Goal: Task Accomplishment & Management: Manage account settings

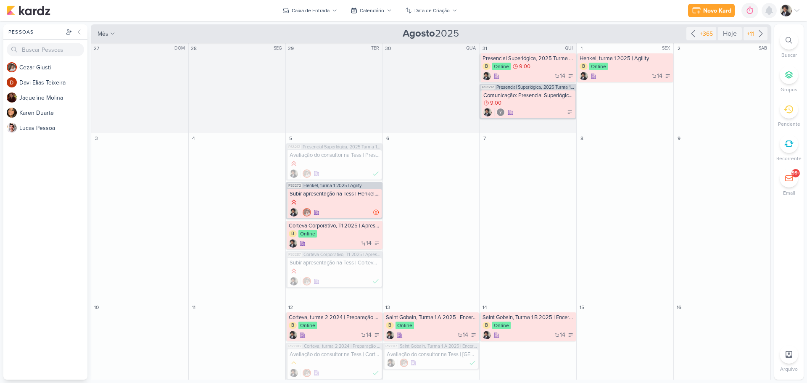
scroll to position [277, 0]
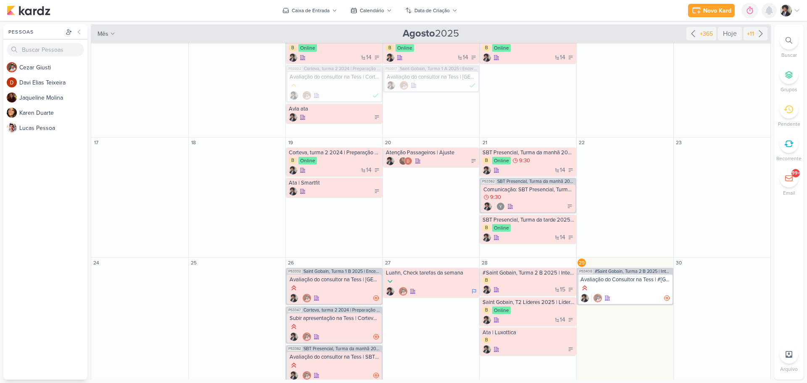
click at [768, 12] on icon at bounding box center [768, 11] width 7 height 8
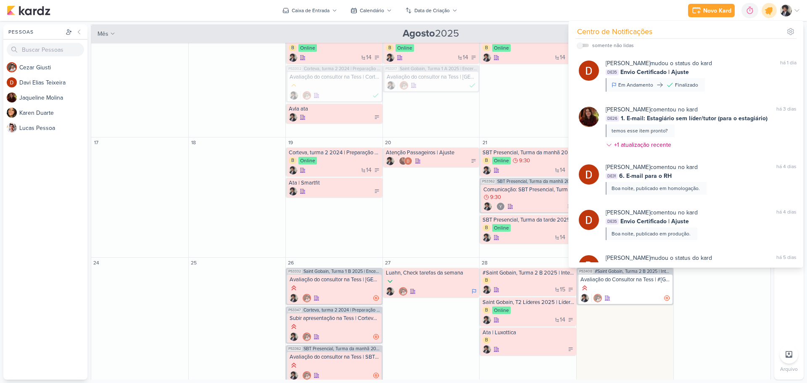
click at [768, 12] on icon at bounding box center [769, 10] width 10 height 10
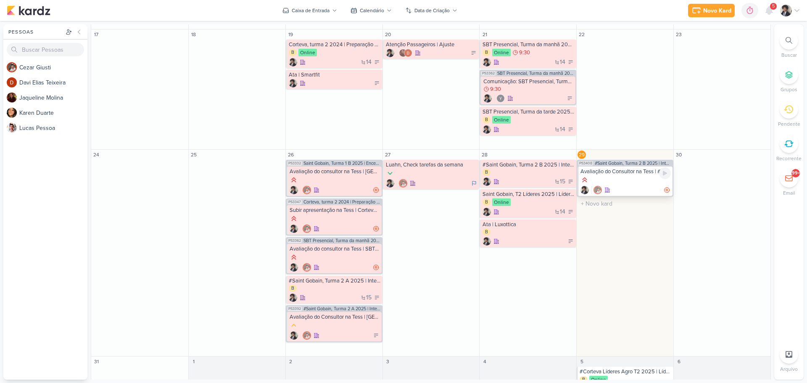
scroll to position [403, 0]
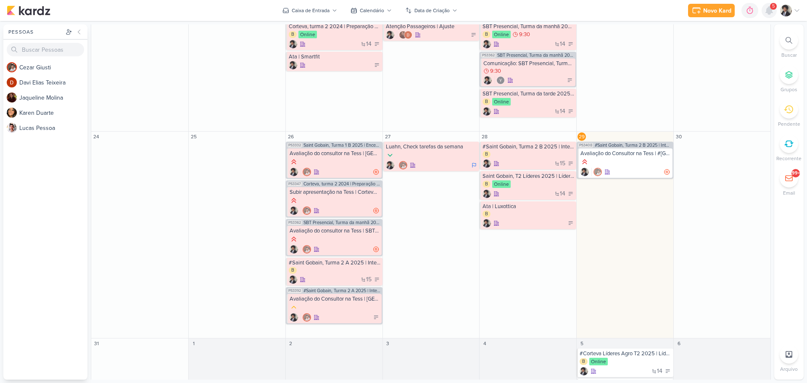
click at [765, 9] on icon at bounding box center [769, 10] width 10 height 10
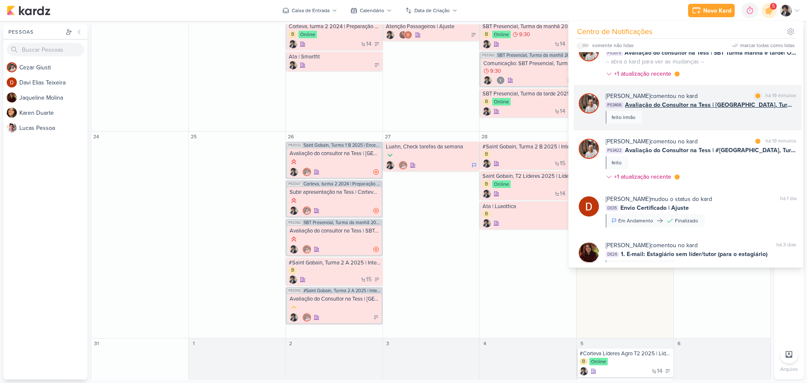
scroll to position [0, 0]
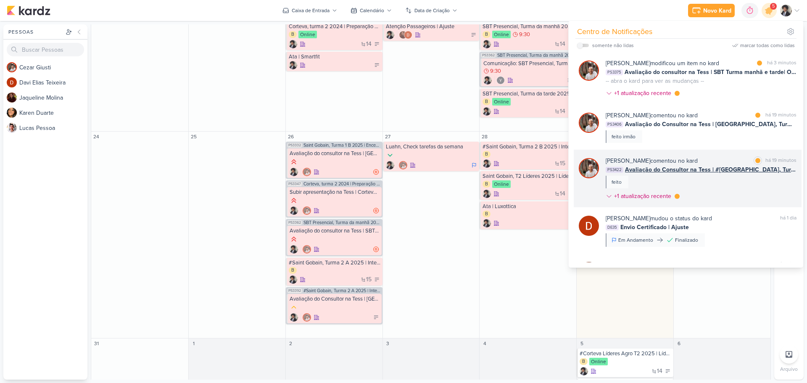
click at [659, 170] on span "Avaliação do Consultor na Tess | #[GEOGRAPHIC_DATA], Turma 2 B 2025 | Integração" at bounding box center [710, 169] width 171 height 9
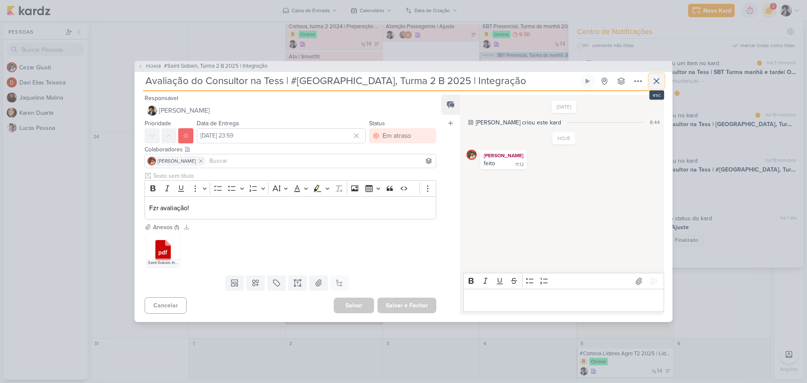
click at [659, 81] on icon at bounding box center [656, 81] width 10 height 10
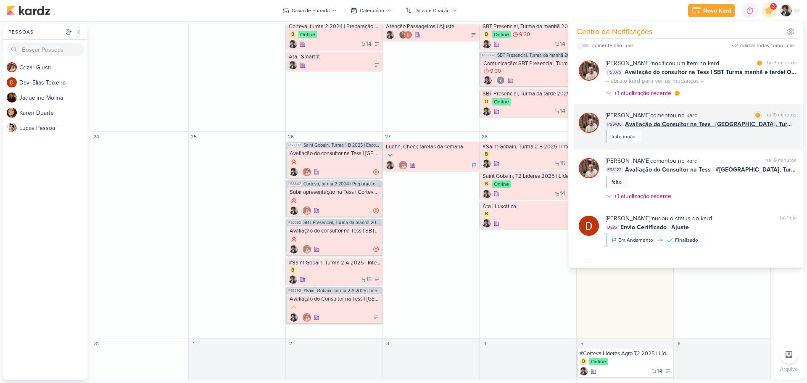
click at [669, 130] on div "[PERSON_NAME] comentou no kard marcar como lida há 19 minutos PS3406 Avaliação …" at bounding box center [700, 127] width 191 height 32
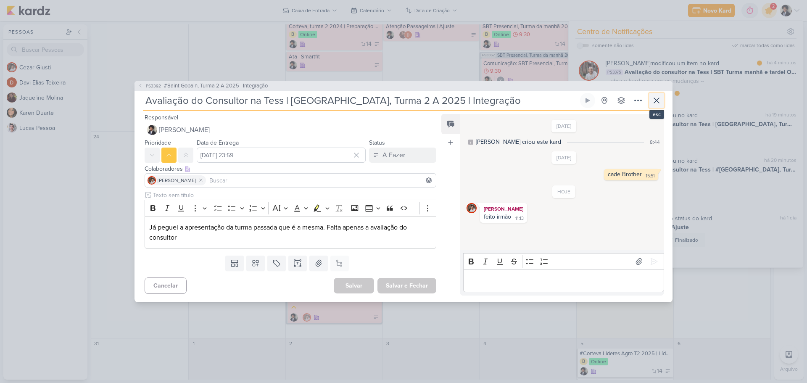
click at [651, 105] on button at bounding box center [656, 100] width 15 height 15
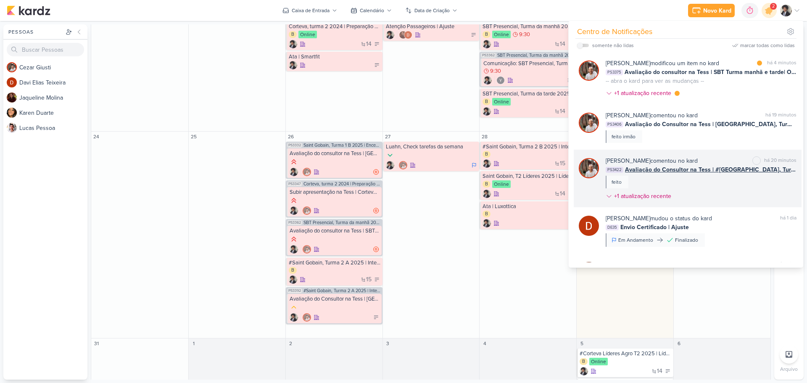
click at [679, 167] on span "Avaliação do Consultor na Tess | #[GEOGRAPHIC_DATA], Turma 2 B 2025 | Integração" at bounding box center [710, 169] width 171 height 9
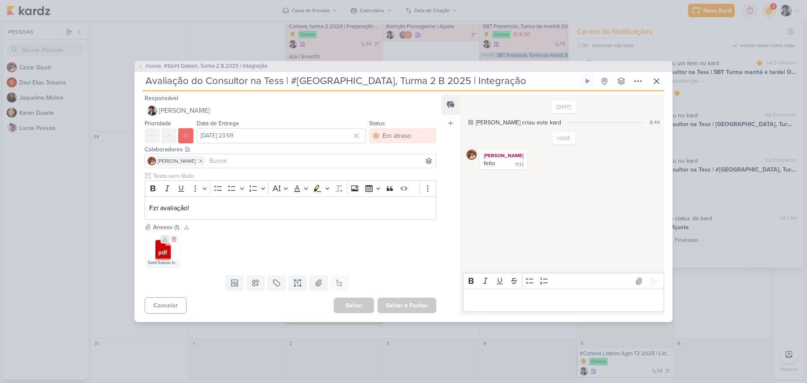
click at [165, 237] on icon at bounding box center [165, 239] width 6 height 6
click at [413, 139] on button "Em atraso" at bounding box center [402, 135] width 67 height 15
click at [400, 195] on button "Finalizado" at bounding box center [398, 196] width 75 height 14
click at [410, 306] on button "Salvar e Fechar" at bounding box center [406, 305] width 59 height 16
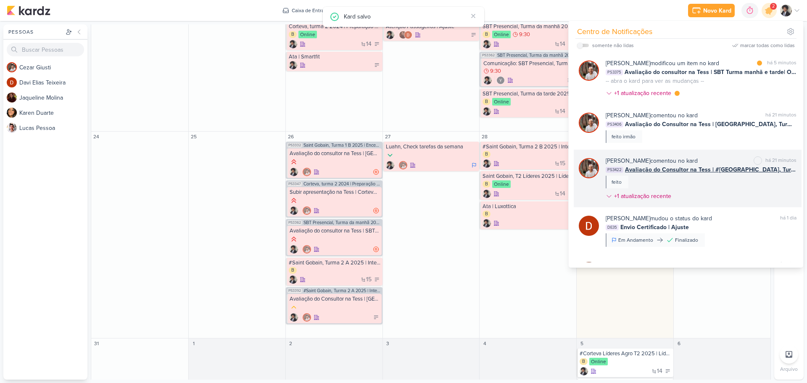
click at [675, 169] on span "Avaliação do Consultor na Tess | #[GEOGRAPHIC_DATA], Turma 2 B 2025 | Integração" at bounding box center [710, 169] width 171 height 9
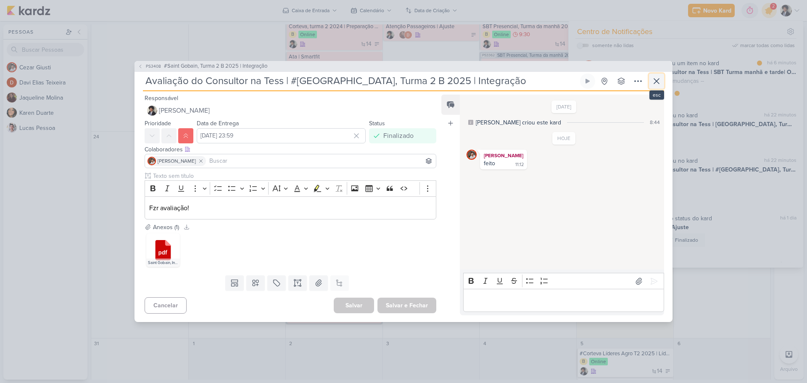
click at [656, 79] on icon at bounding box center [656, 81] width 10 height 10
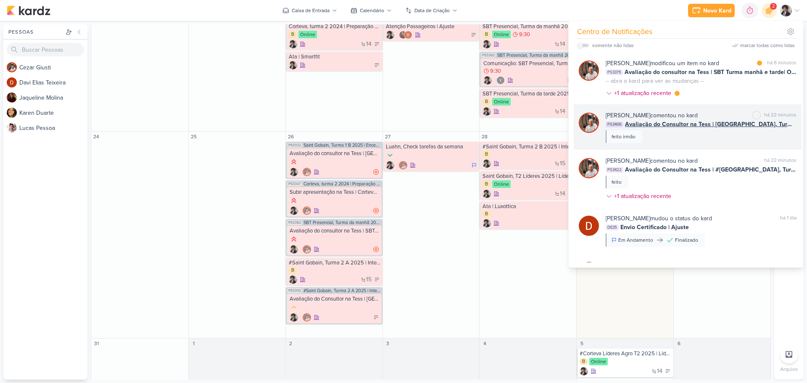
click at [698, 118] on div "[PERSON_NAME] comentou no kard marcar como não lida há 22 minutos" at bounding box center [700, 115] width 191 height 9
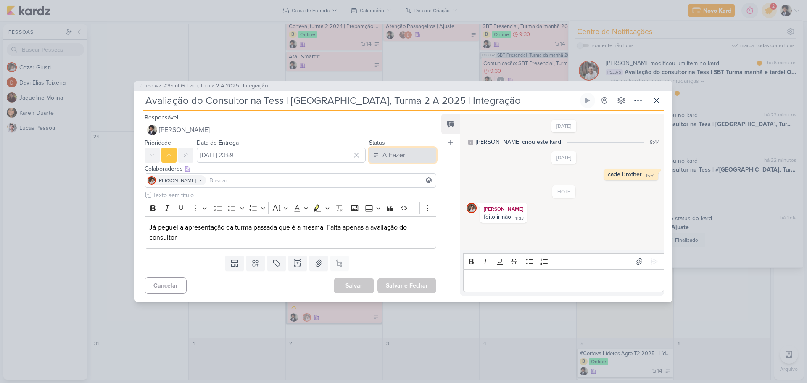
click at [394, 156] on div "A Fazer" at bounding box center [393, 155] width 23 height 10
click at [392, 220] on button "Finalizado" at bounding box center [398, 216] width 75 height 14
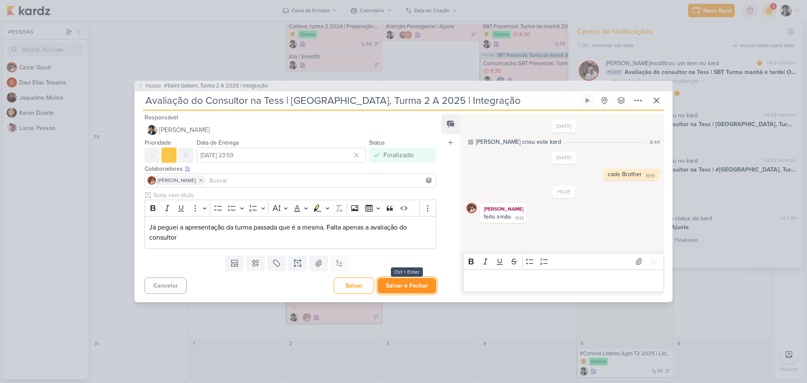
click at [413, 287] on button "Salvar e Fechar" at bounding box center [406, 286] width 59 height 16
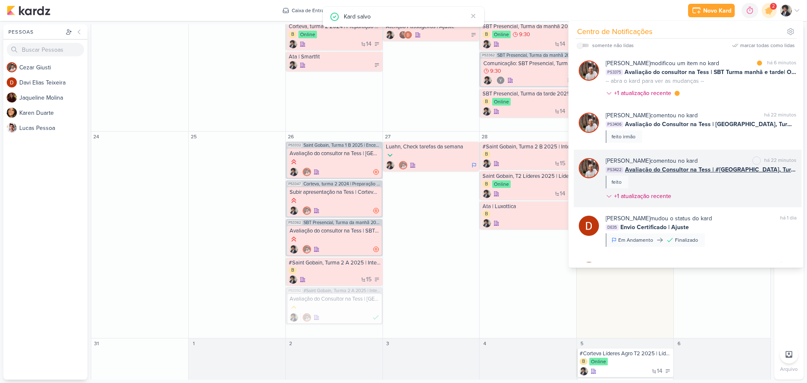
click at [669, 168] on span "Avaliação do Consultor na Tess | #[GEOGRAPHIC_DATA], Turma 2 B 2025 | Integração" at bounding box center [710, 169] width 171 height 9
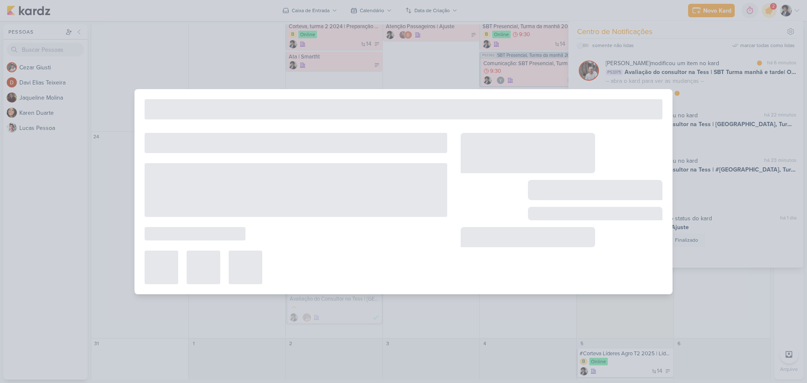
type input "Avaliação do Consultor na Tess | #[GEOGRAPHIC_DATA], Turma 2 B 2025 | Integração"
type input "[DATE] 23:59"
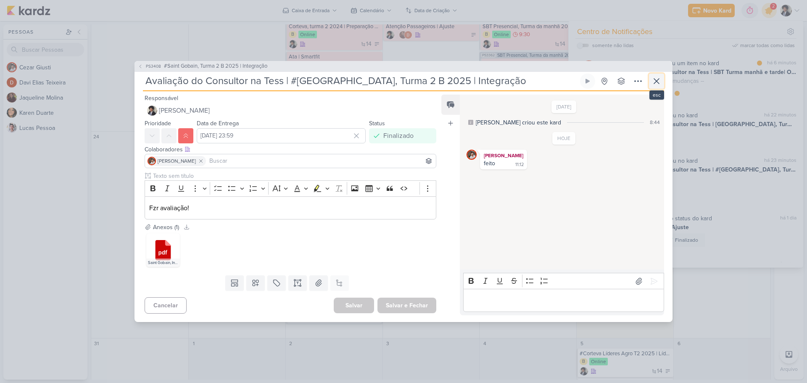
click at [652, 84] on icon at bounding box center [656, 81] width 10 height 10
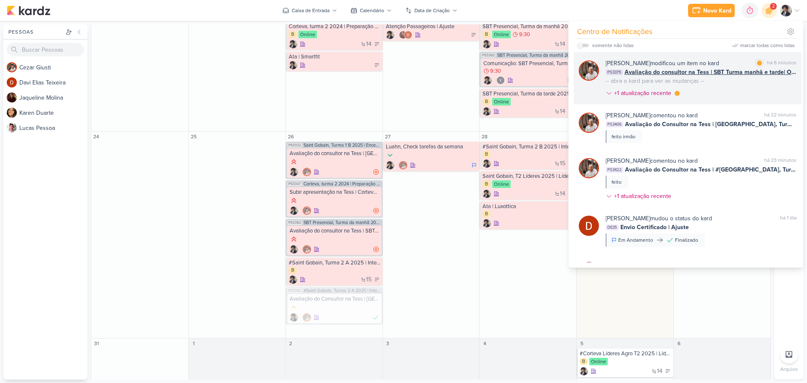
click at [659, 70] on span "Avaliação do consultor na Tess | SBT Turma manhã e tarde| O melhor do conflito" at bounding box center [710, 72] width 172 height 9
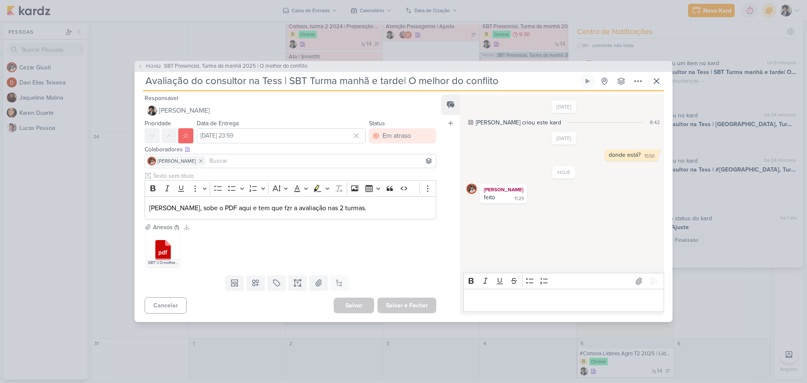
click at [314, 239] on div ".cls-1 {fill: #cb0606;} .cls-1, .cls-2, .cls-3 {fill-rule: evenodd;} .cls-2 {fi…" at bounding box center [291, 249] width 292 height 37
click at [339, 238] on div ".cls-1 {fill: #cb0606;} .cls-1, .cls-2, .cls-3 {fill-rule: evenodd;} .cls-2 {fi…" at bounding box center [291, 249] width 292 height 37
click at [163, 238] on icon at bounding box center [165, 239] width 6 height 6
click at [395, 131] on div "Em atraso" at bounding box center [396, 136] width 29 height 10
click at [404, 199] on button "Finalizado" at bounding box center [398, 196] width 75 height 14
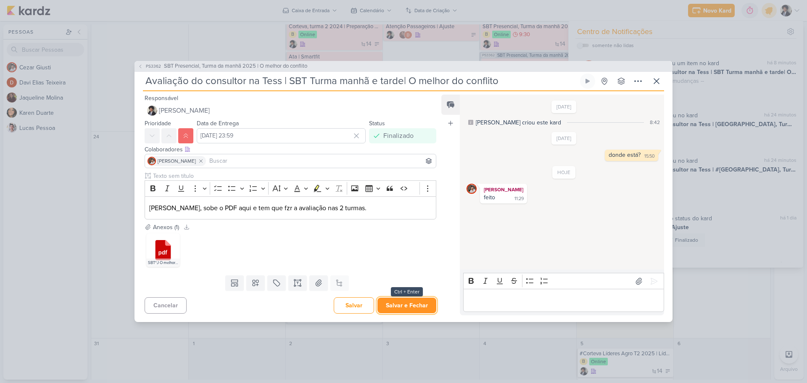
click at [407, 304] on button "Salvar e Fechar" at bounding box center [406, 305] width 59 height 16
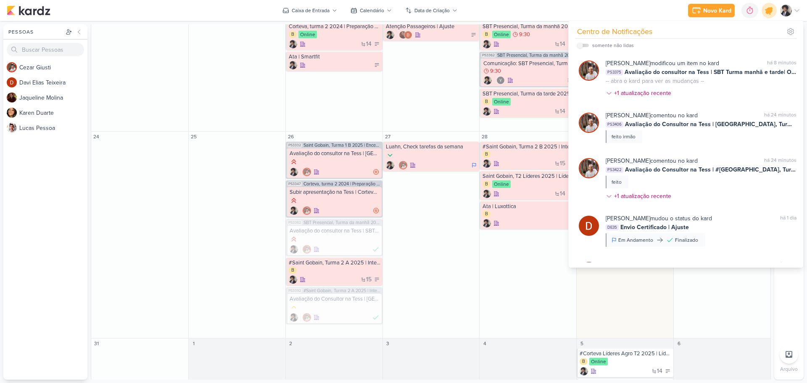
click at [770, 6] on icon at bounding box center [769, 10] width 14 height 14
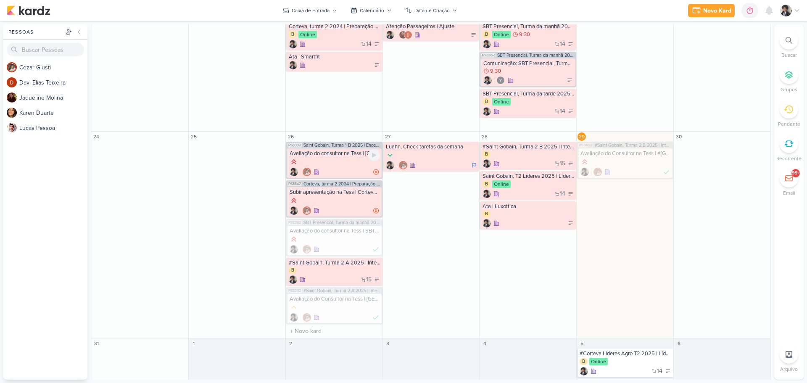
click at [339, 169] on div at bounding box center [334, 172] width 90 height 8
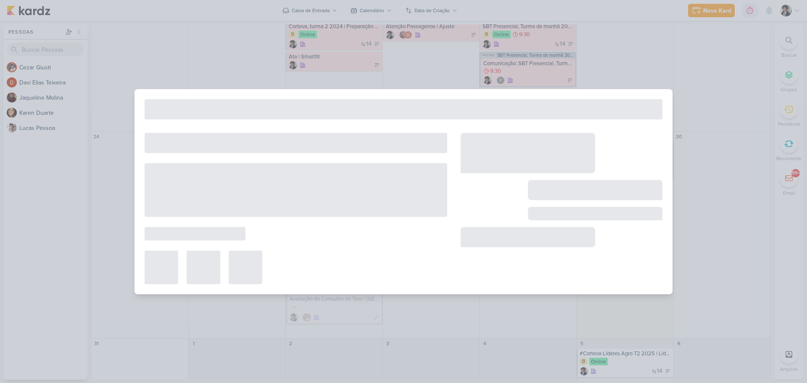
type input "Avaliação do consultor na Tess | [GEOGRAPHIC_DATA], Turma 1 B 2025 | Encerramen…"
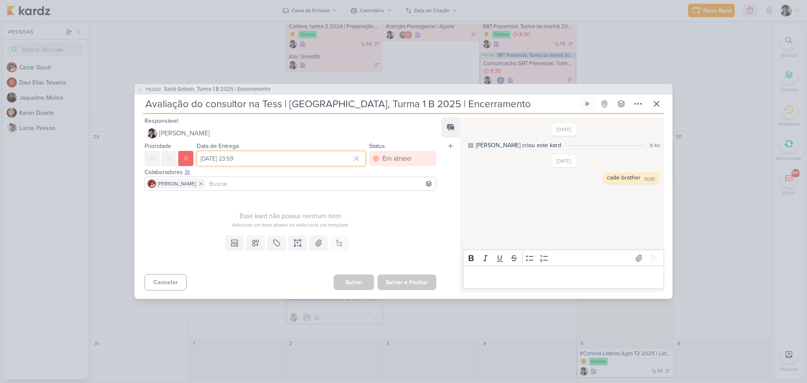
click at [251, 158] on input "[DATE] 23:59" at bounding box center [281, 158] width 169 height 15
click at [347, 248] on div "30" at bounding box center [353, 251] width 13 height 13
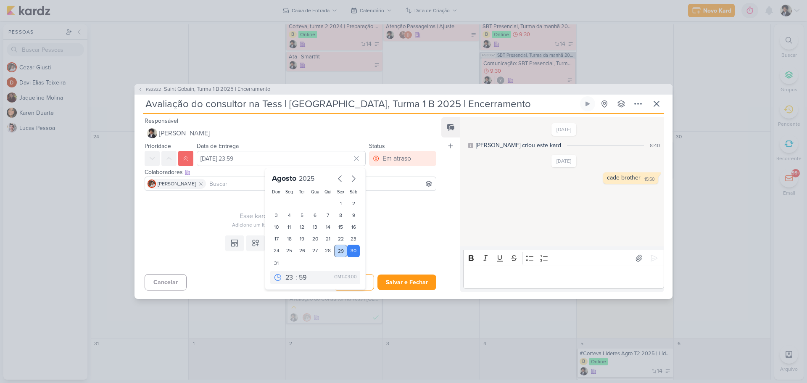
click at [338, 250] on div "29" at bounding box center [340, 251] width 13 height 13
type input "[DATE] 23:59"
click at [403, 283] on button "Salvar e Fechar" at bounding box center [406, 282] width 59 height 16
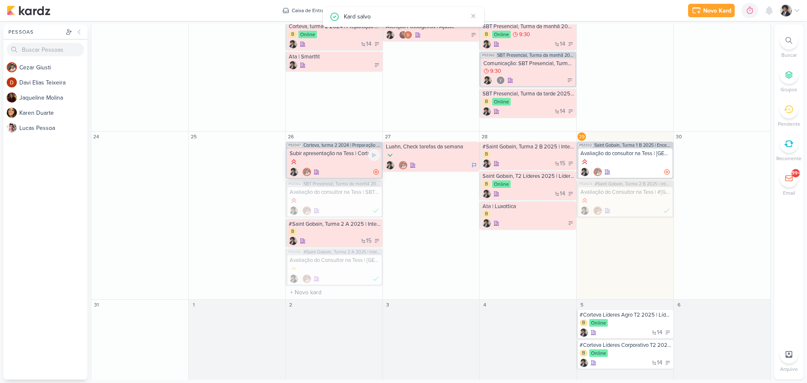
click at [343, 169] on div at bounding box center [334, 172] width 90 height 8
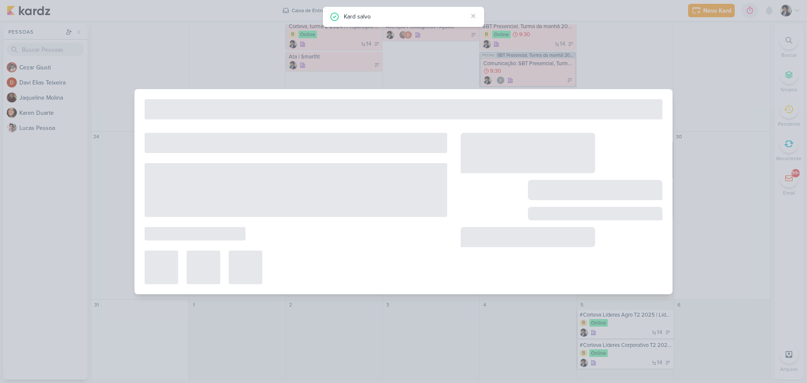
type input "Subir apresentação na Tess | Corteva, turma 2 2024 | Preparação para futuro pro…"
type input "[DATE] 23:59"
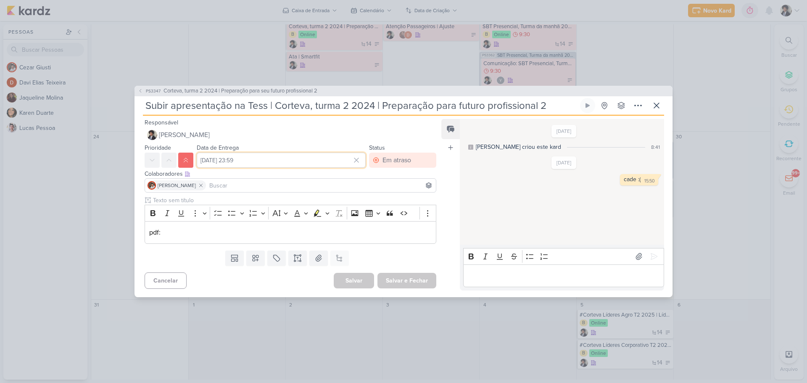
click at [253, 161] on input "[DATE] 23:59" at bounding box center [281, 160] width 169 height 15
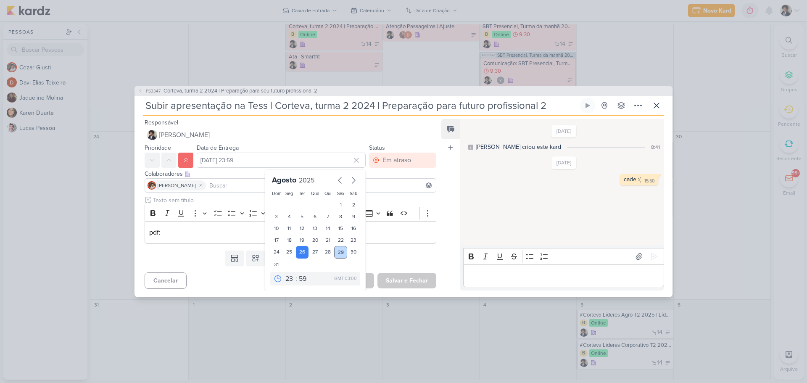
click at [334, 253] on div "29" at bounding box center [340, 252] width 13 height 13
type input "[DATE] 23:59"
click at [409, 282] on button "Salvar e Fechar" at bounding box center [406, 281] width 59 height 16
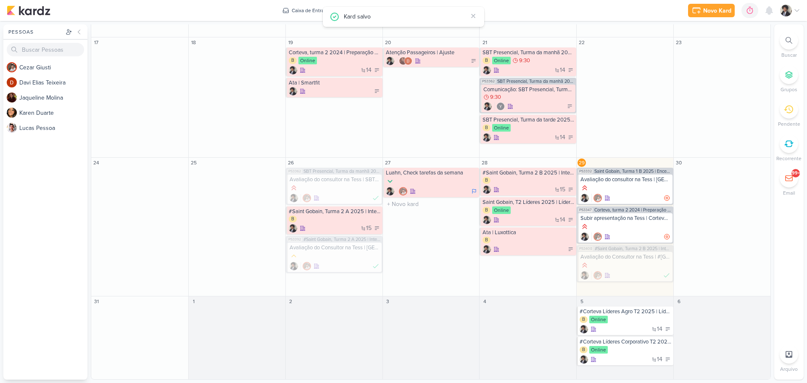
scroll to position [377, 0]
click at [332, 218] on div "B" at bounding box center [335, 220] width 92 height 8
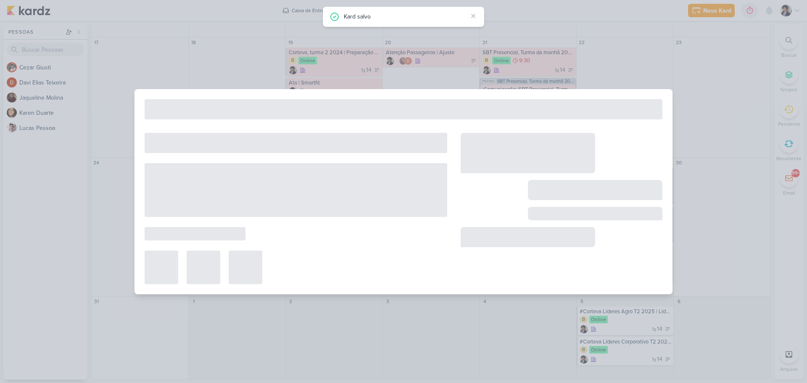
type input "#Saint Gobain, Turma 2 A 2025 | Integração"
type input "[DATE] 23:59"
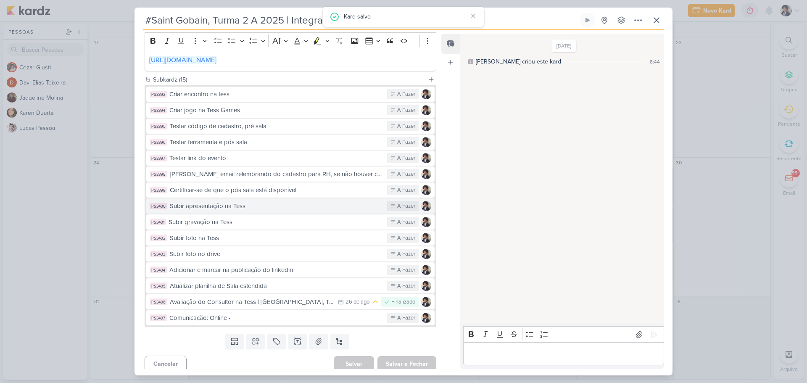
scroll to position [171, 0]
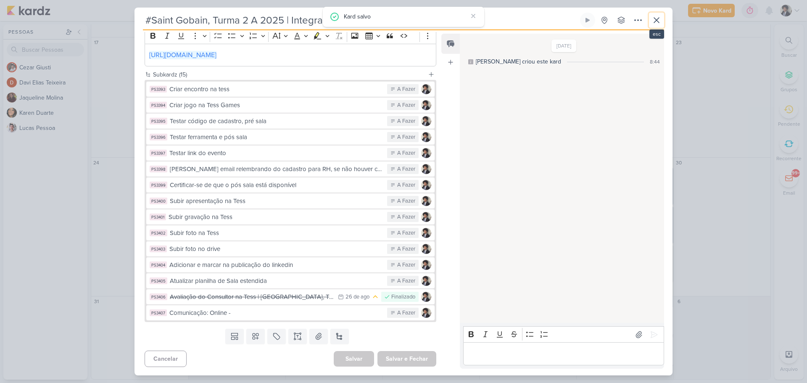
click at [662, 25] on button at bounding box center [656, 20] width 15 height 15
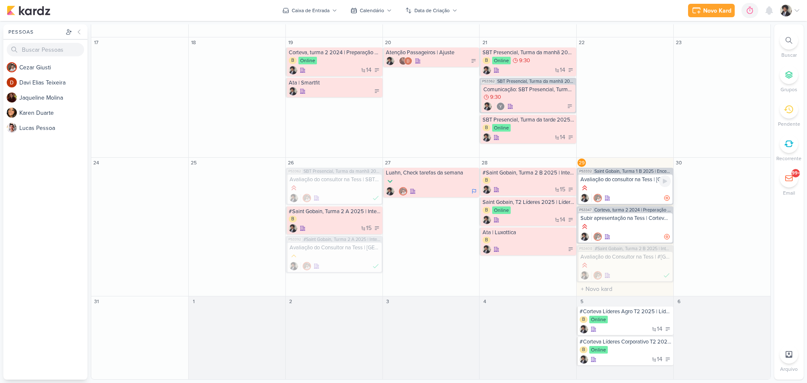
click at [628, 188] on div at bounding box center [625, 188] width 90 height 9
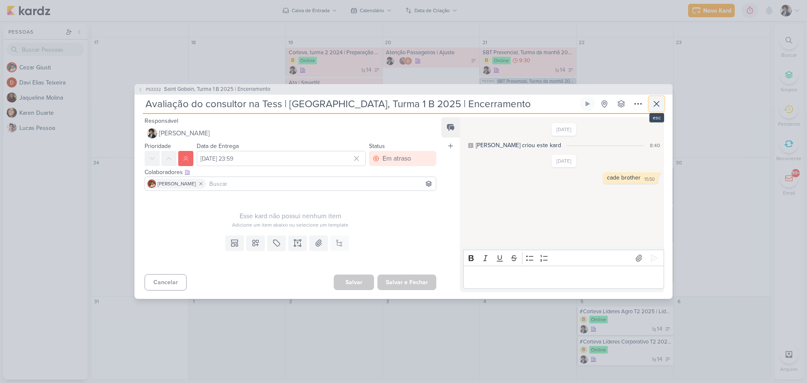
click at [655, 107] on icon at bounding box center [656, 104] width 10 height 10
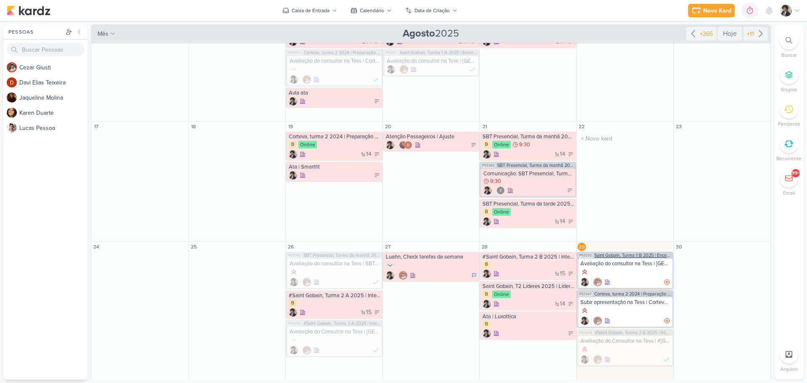
scroll to position [377, 0]
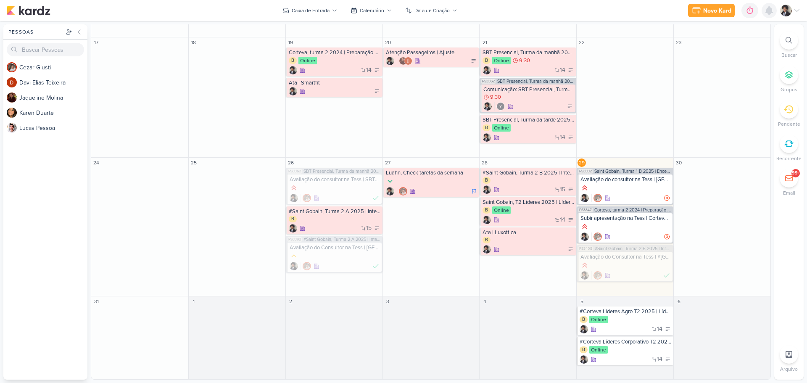
click at [769, 7] on icon at bounding box center [768, 11] width 7 height 8
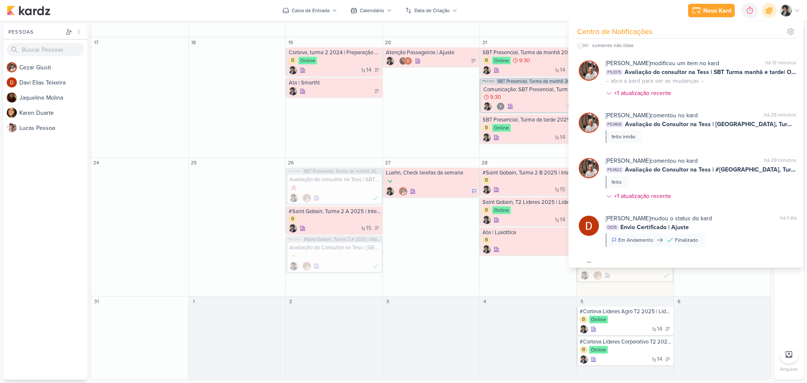
click at [546, 12] on div "Novo Kard Ctrl + k 0h0m Sessão desligada... Hoje 0h0m Semana 0h0m Mês 0h0m" at bounding box center [403, 10] width 793 height 21
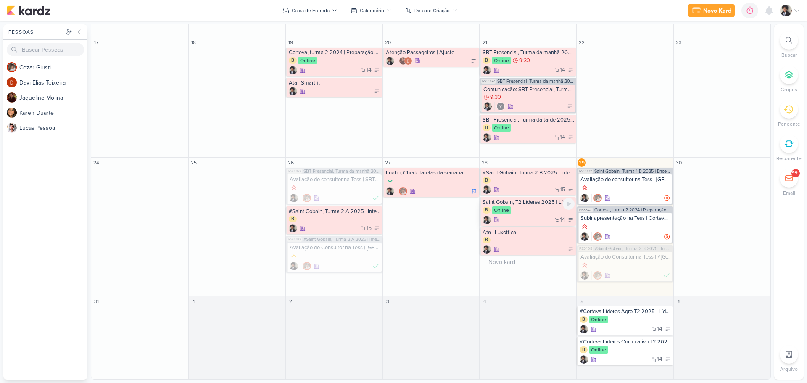
click at [529, 213] on div "B Online" at bounding box center [528, 210] width 92 height 8
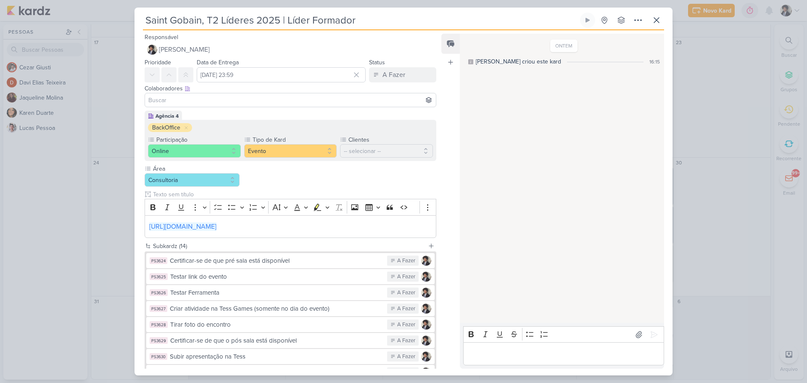
click at [307, 17] on input "Saint Gobain, T2 Líderes 2025 | Líder Formador" at bounding box center [360, 20] width 435 height 15
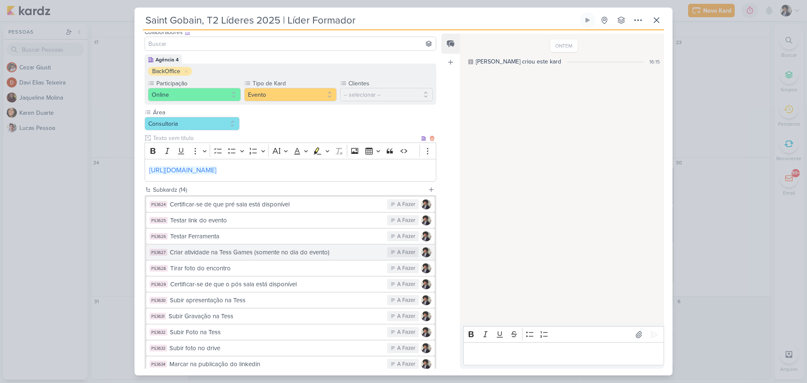
scroll to position [155, 0]
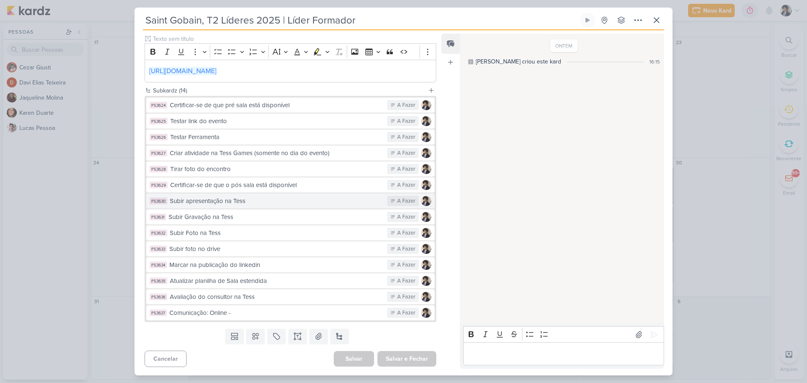
click at [273, 207] on button "PS3630 Subir apresentação na Tess A Fazer" at bounding box center [290, 200] width 288 height 15
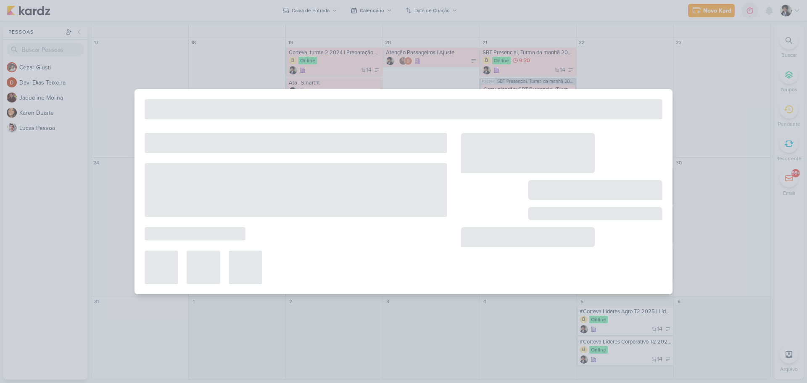
type input "Subir apresentação na Tess"
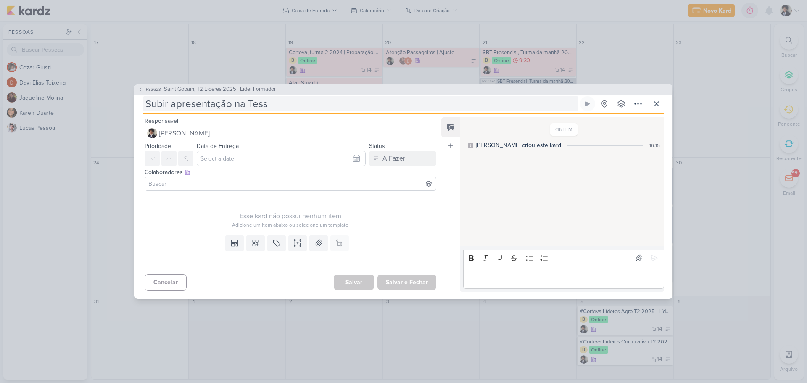
click at [297, 108] on input "Subir apresentação na Tess" at bounding box center [360, 103] width 435 height 15
type input "Subir apresentação na Tess |"
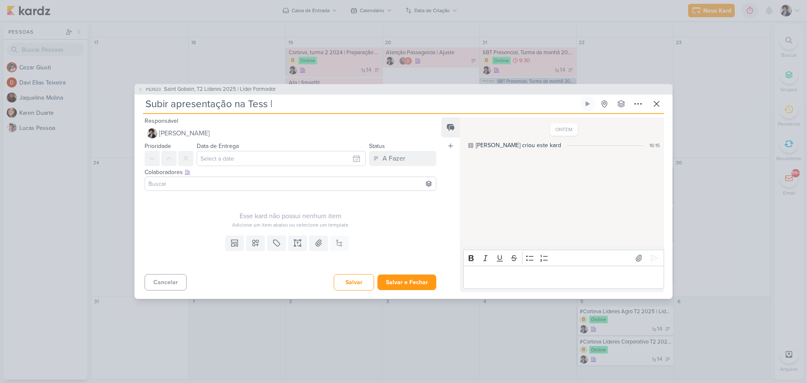
type input "Subir apresentação na Tess |"
paste input "Saint Gobain, T2 Líderes 2025 | Líder Formador"
type input "Subir apresentação na Tess | Saint Gobain, T2 Líderes 2025 | Líder Formador"
click at [249, 186] on input at bounding box center [290, 184] width 287 height 10
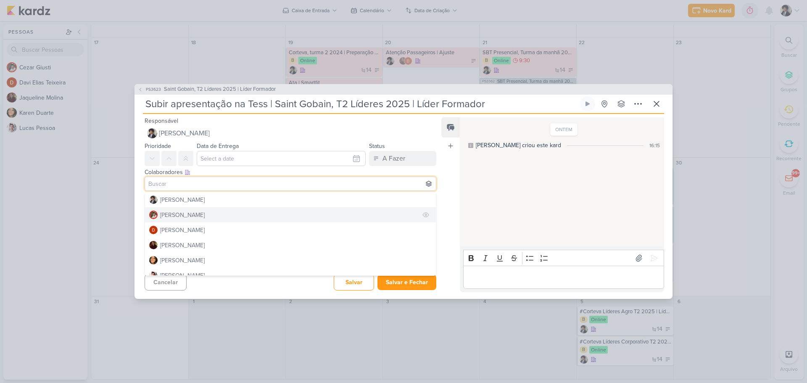
click at [188, 215] on div "[PERSON_NAME]" at bounding box center [182, 214] width 45 height 9
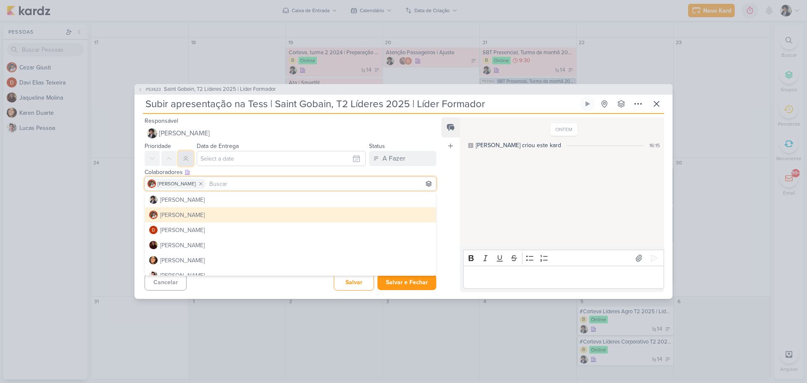
click at [181, 154] on button at bounding box center [185, 158] width 15 height 15
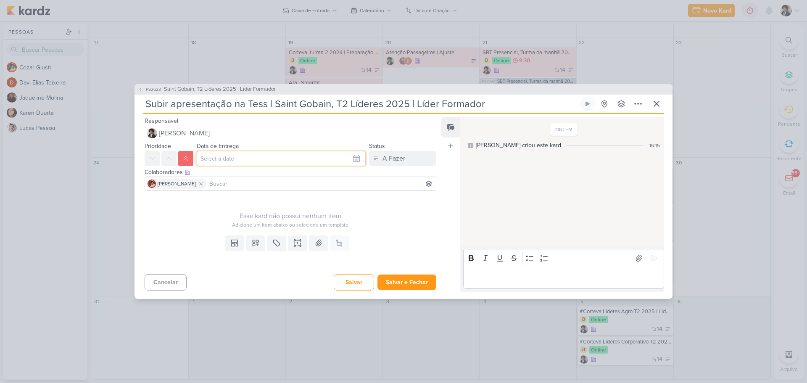
click at [306, 157] on input "text" at bounding box center [281, 158] width 169 height 15
click at [338, 251] on div "29" at bounding box center [340, 251] width 13 height 13
type input "[DATE] 23:59"
click at [212, 221] on div "Adicione um item abaixo ou selecione um template" at bounding box center [291, 225] width 292 height 8
click at [294, 243] on icon at bounding box center [297, 243] width 8 height 8
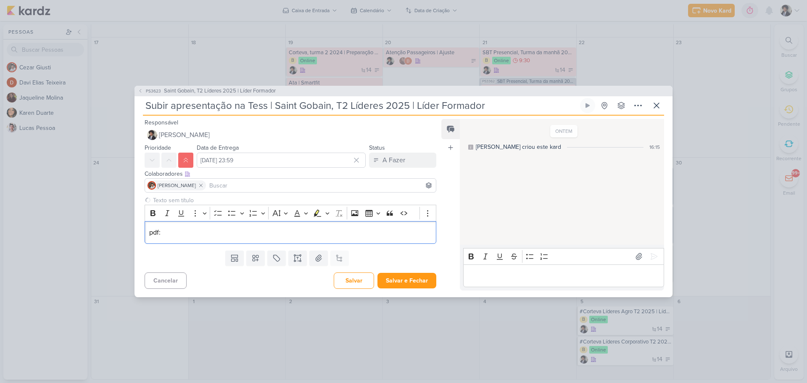
click at [531, 274] on p "Editor editing area: main" at bounding box center [563, 276] width 192 height 10
click at [368, 281] on button "Salvar" at bounding box center [354, 280] width 40 height 16
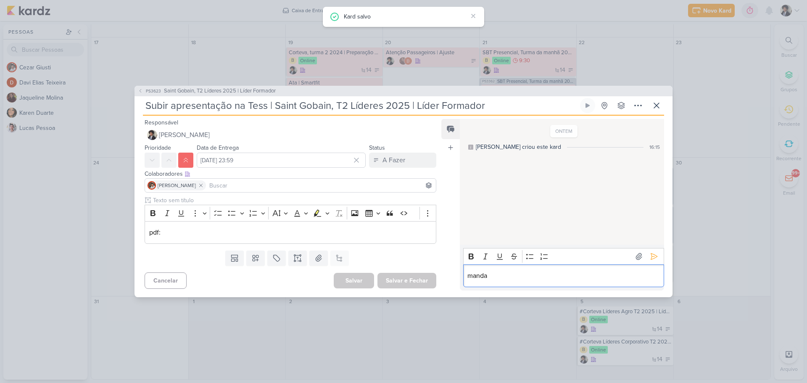
click at [494, 274] on p "manda" at bounding box center [563, 276] width 192 height 10
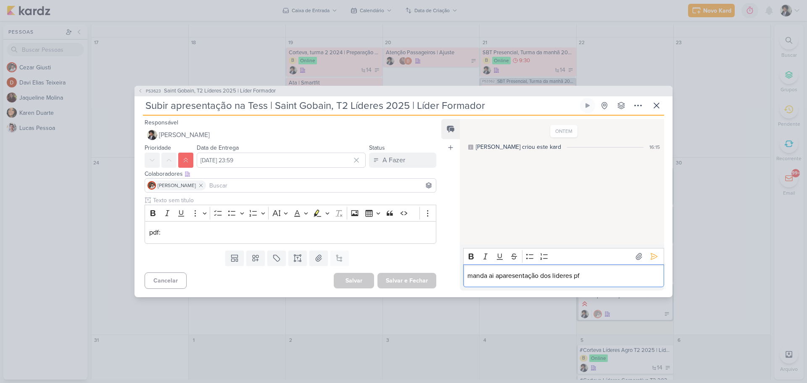
click at [506, 277] on p "manda ai aparesentação dos lideres pf" at bounding box center [563, 276] width 192 height 10
click at [652, 256] on icon at bounding box center [654, 256] width 8 height 8
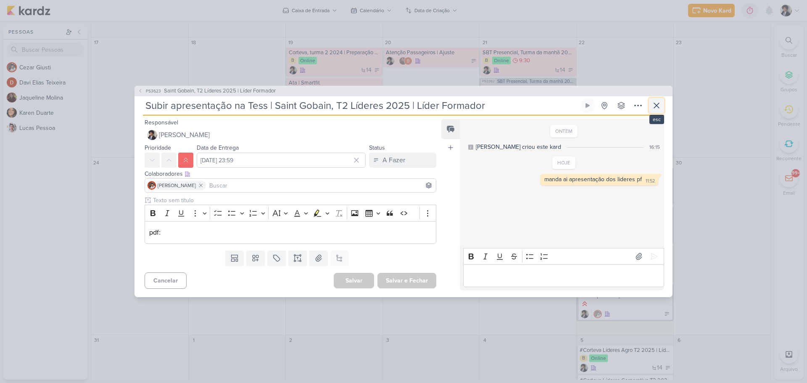
click at [655, 105] on icon at bounding box center [656, 105] width 10 height 10
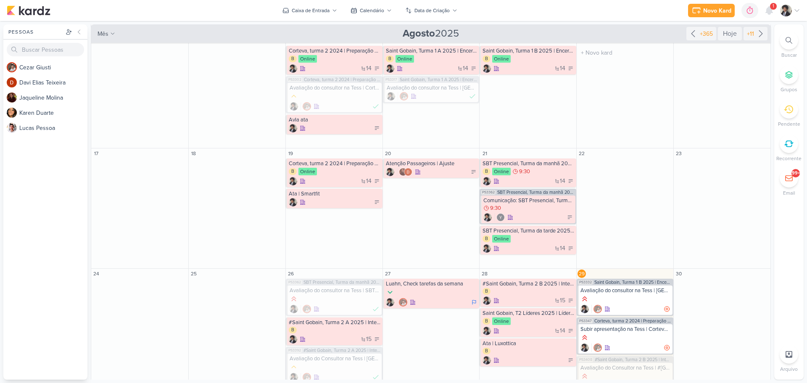
scroll to position [248, 0]
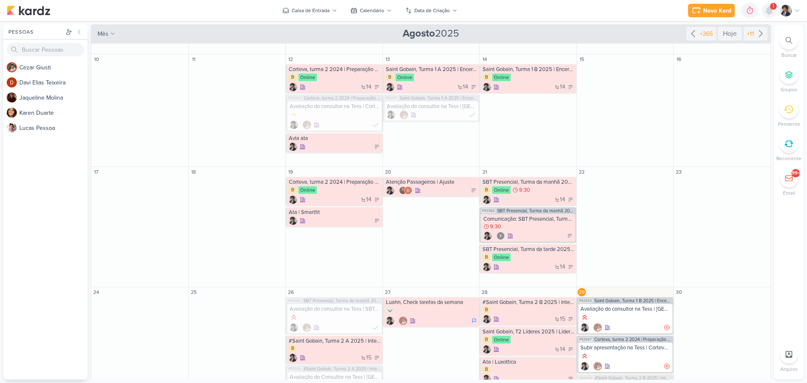
click at [769, 8] on icon at bounding box center [768, 11] width 7 height 8
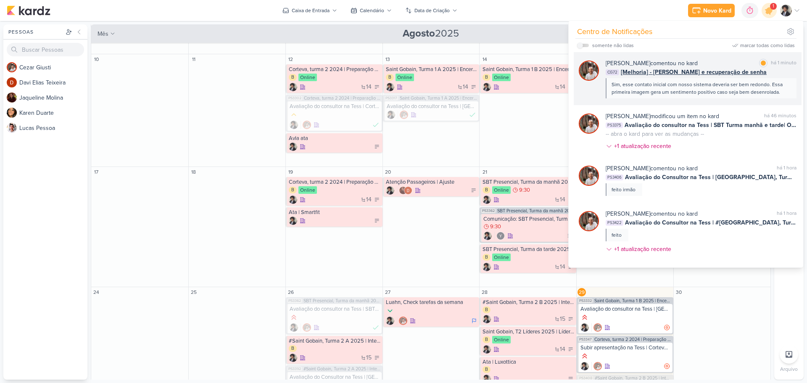
click at [647, 70] on span "[Melhoria] - [PERSON_NAME] e recuperação de senha" at bounding box center [694, 72] width 146 height 9
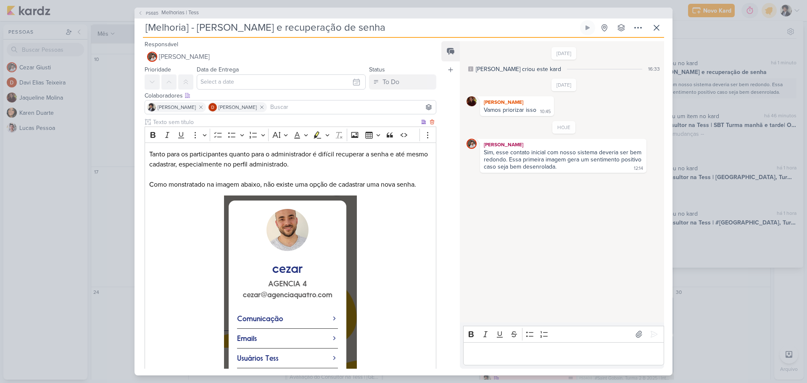
scroll to position [0, 0]
click at [655, 30] on icon at bounding box center [656, 28] width 10 height 10
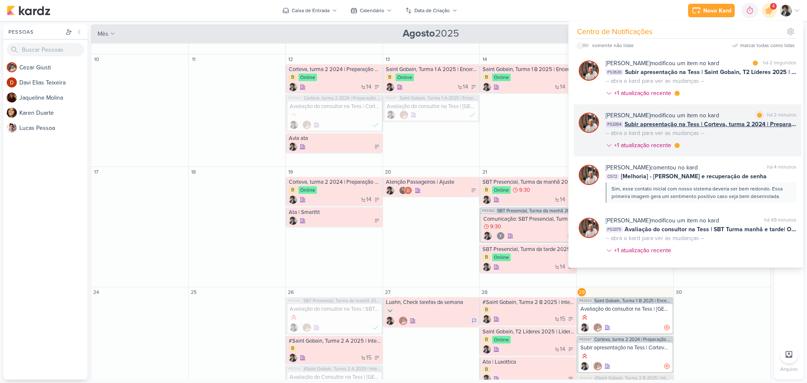
click at [694, 128] on span "Subir apresentação na Tess | Corteva, turma 2 2024 | Preparação para futuro pro…" at bounding box center [710, 124] width 172 height 9
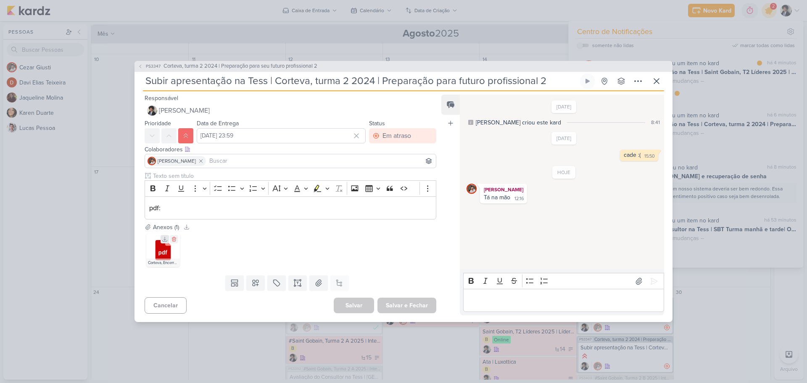
click at [165, 239] on icon at bounding box center [165, 239] width 5 height 5
drag, startPoint x: 415, startPoint y: 136, endPoint x: 408, endPoint y: 136, distance: 6.3
click at [415, 136] on button "Em atraso" at bounding box center [402, 135] width 67 height 15
click at [396, 198] on div "Finalizado" at bounding box center [391, 196] width 26 height 9
click at [411, 305] on button "Salvar e Fechar" at bounding box center [406, 305] width 59 height 16
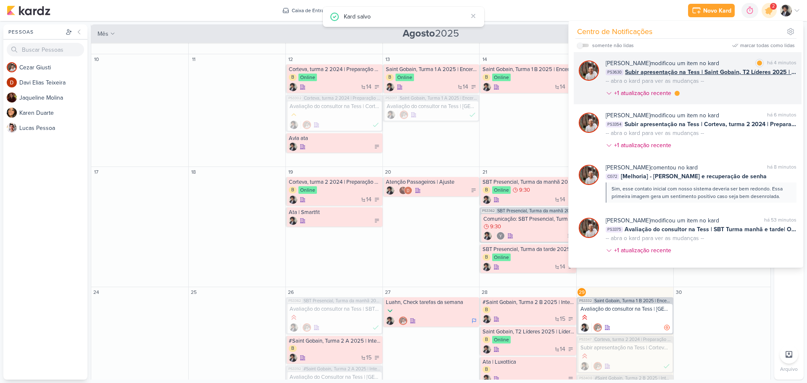
click at [670, 72] on span "Subir apresentação na Tess | Saint Gobain, T2 Líderes 2025 | Líder Formador" at bounding box center [710, 72] width 171 height 9
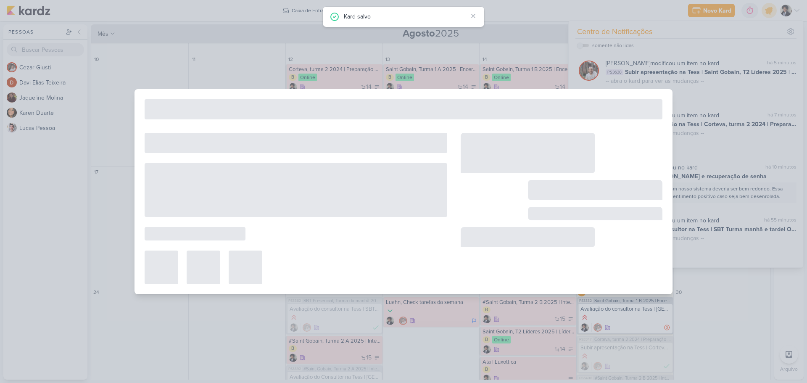
type input "Subir apresentação na Tess | Saint Gobain, T2 Líderes 2025 | Líder Formador"
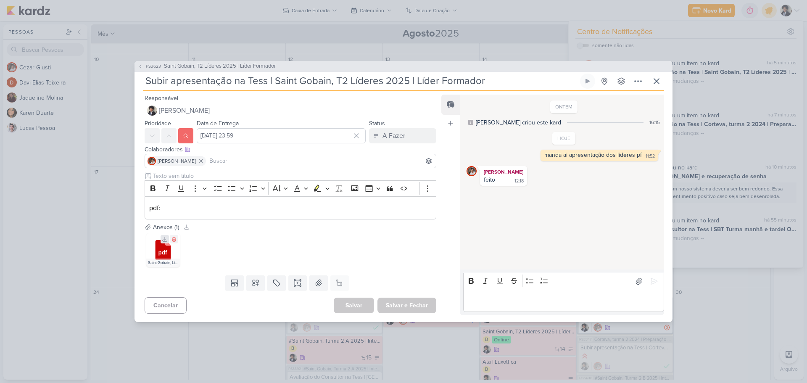
click at [164, 240] on icon at bounding box center [165, 239] width 6 height 6
click at [389, 136] on div "A Fazer" at bounding box center [393, 136] width 23 height 10
click at [408, 196] on button "Finalizado" at bounding box center [398, 196] width 75 height 14
click at [413, 308] on button "Salvar e Fechar" at bounding box center [406, 305] width 59 height 16
